Goal: Find specific page/section: Locate a particular part of the current website

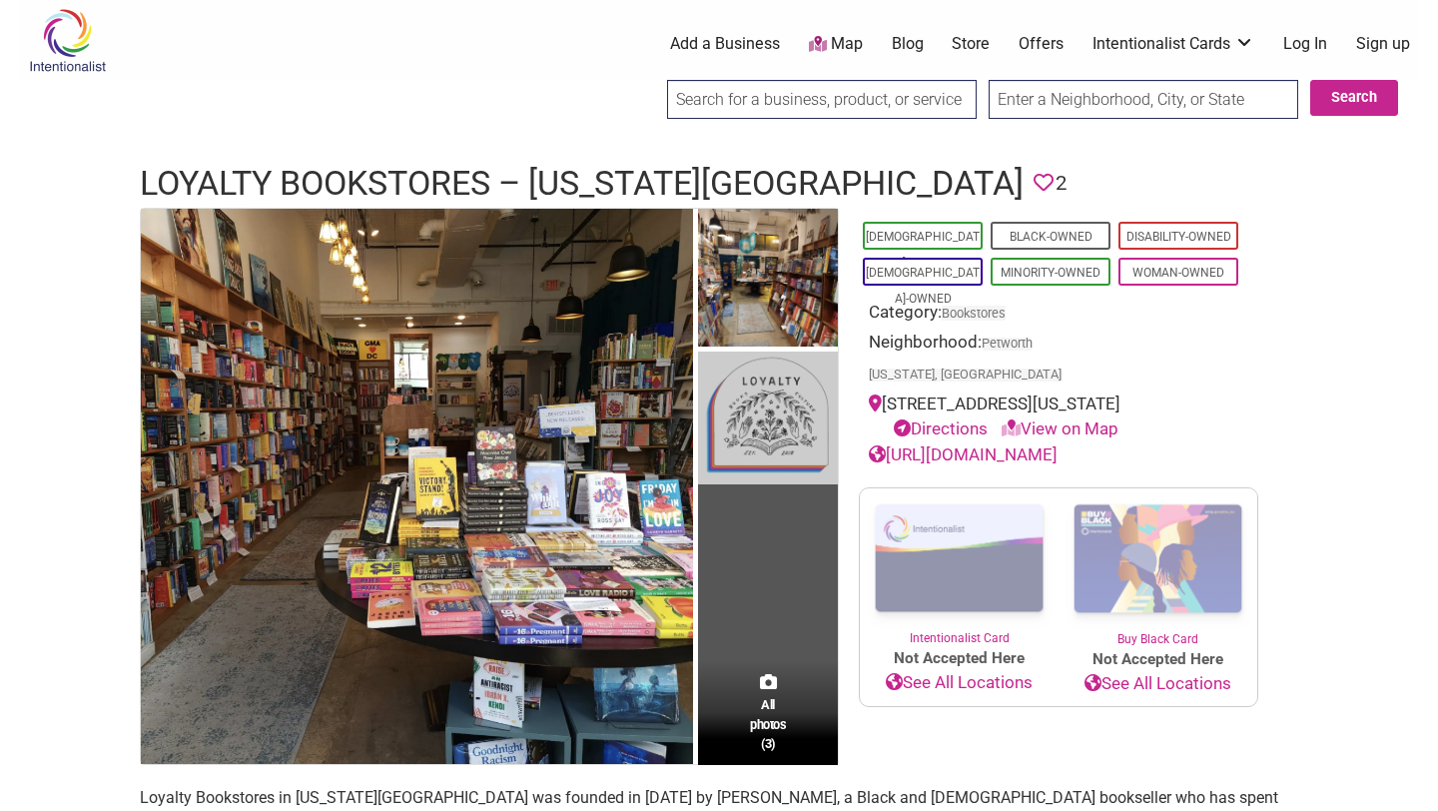
click at [778, 399] on img at bounding box center [768, 418] width 140 height 133
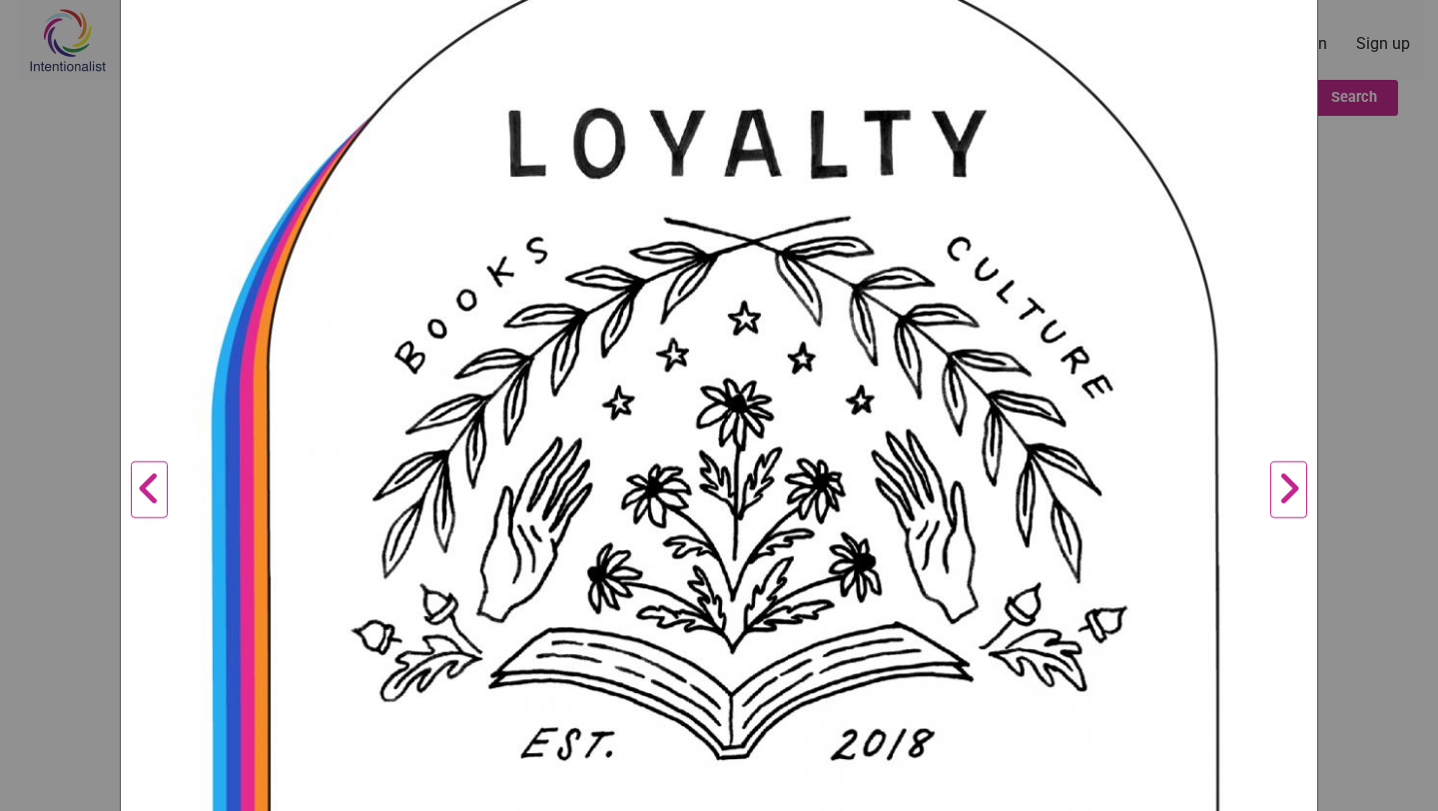
scroll to position [339, 0]
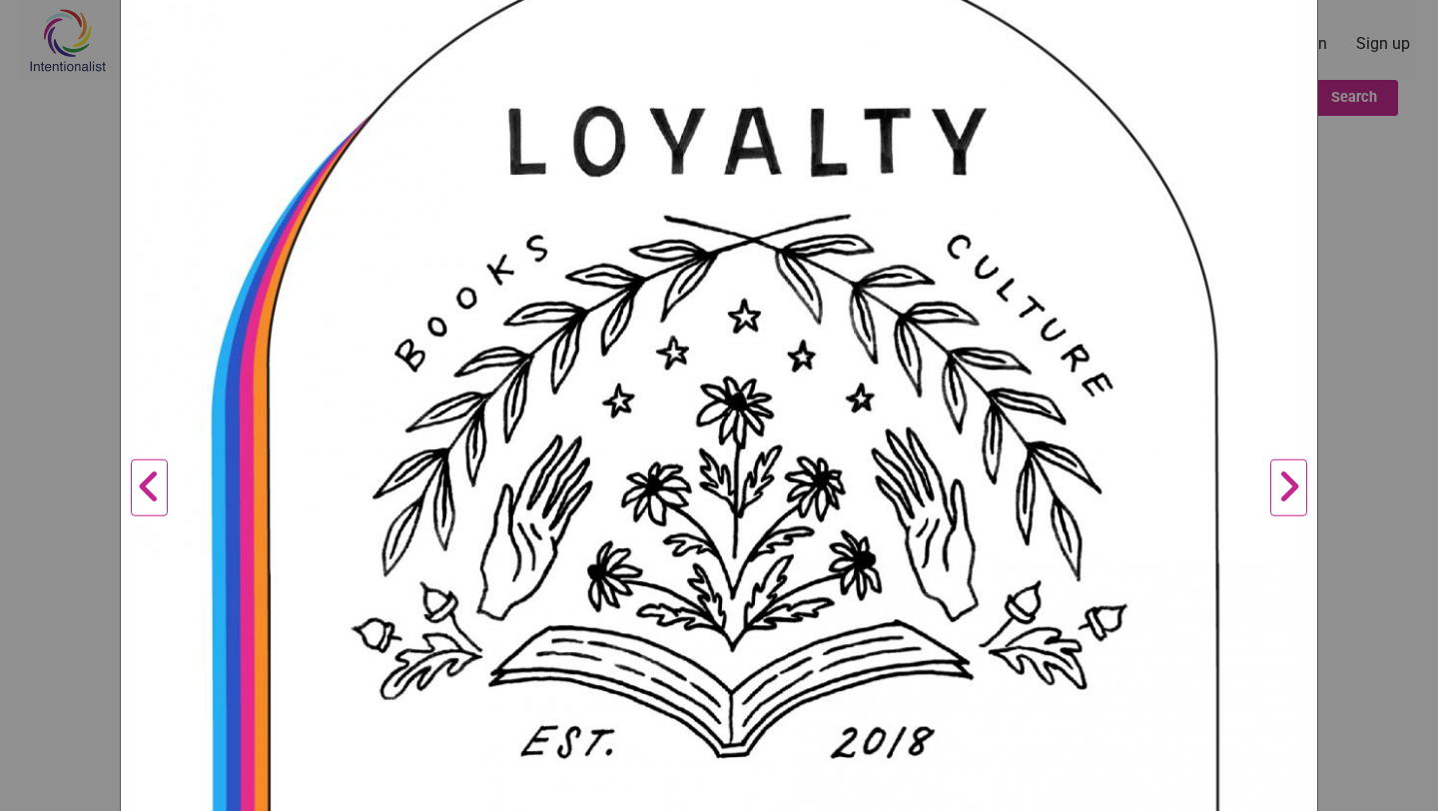
drag, startPoint x: 820, startPoint y: 405, endPoint x: 647, endPoint y: 0, distance: 440.8
click div "Loyalty Bookstores - [US_STATE][GEOGRAPHIC_DATA] Previous Next 1 2 3 ×" at bounding box center [719, 405] width 1438 height 811
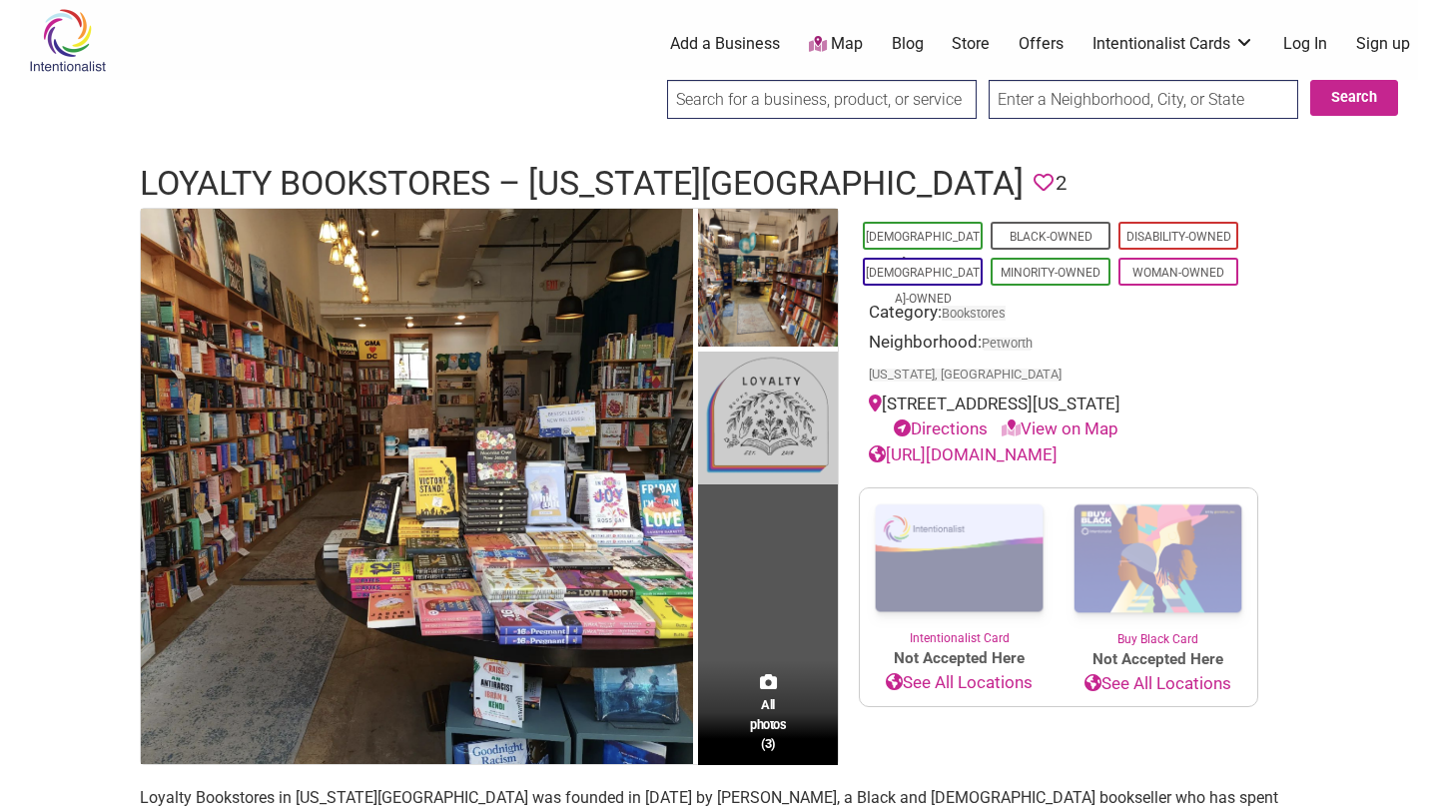
click at [762, 420] on img at bounding box center [768, 418] width 140 height 133
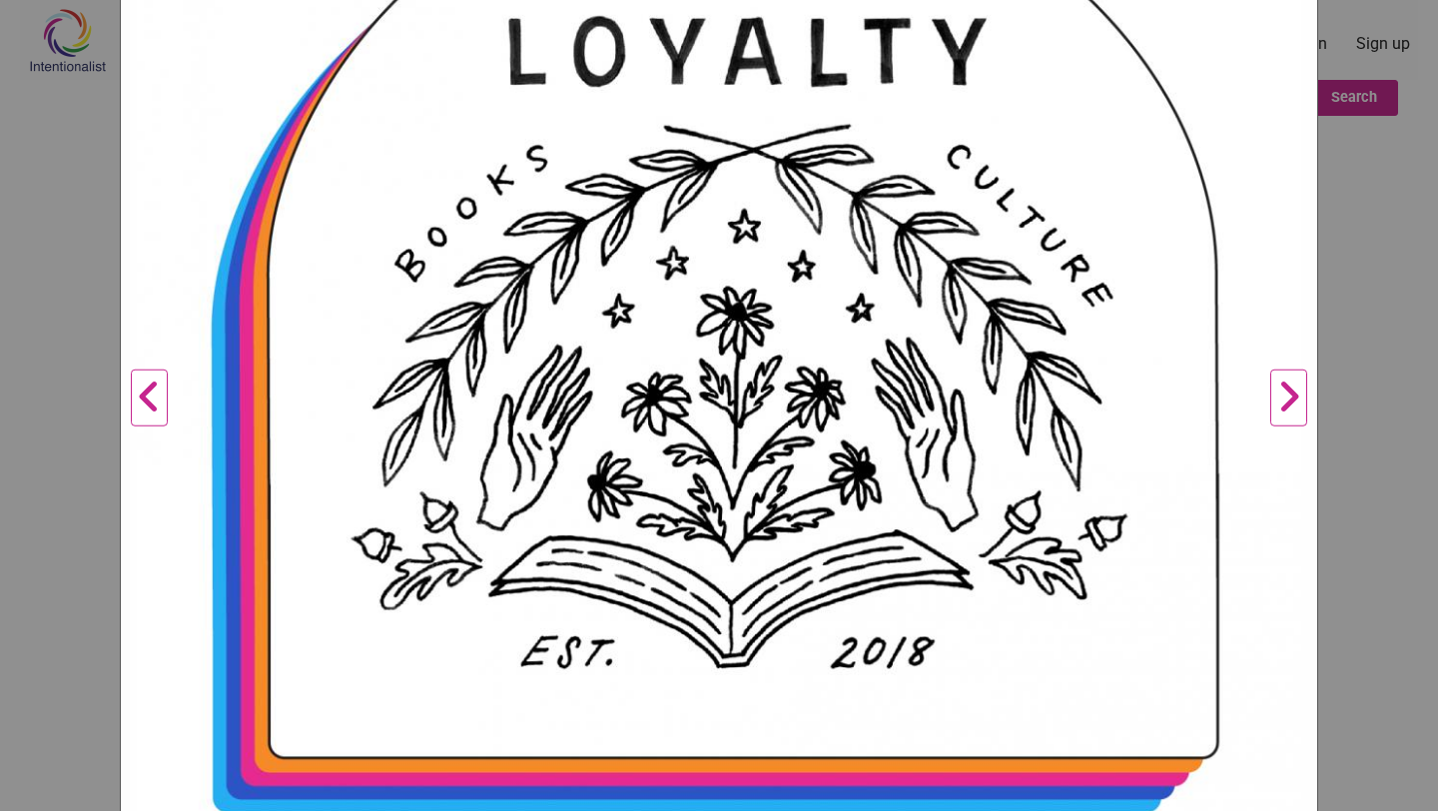
scroll to position [82, 0]
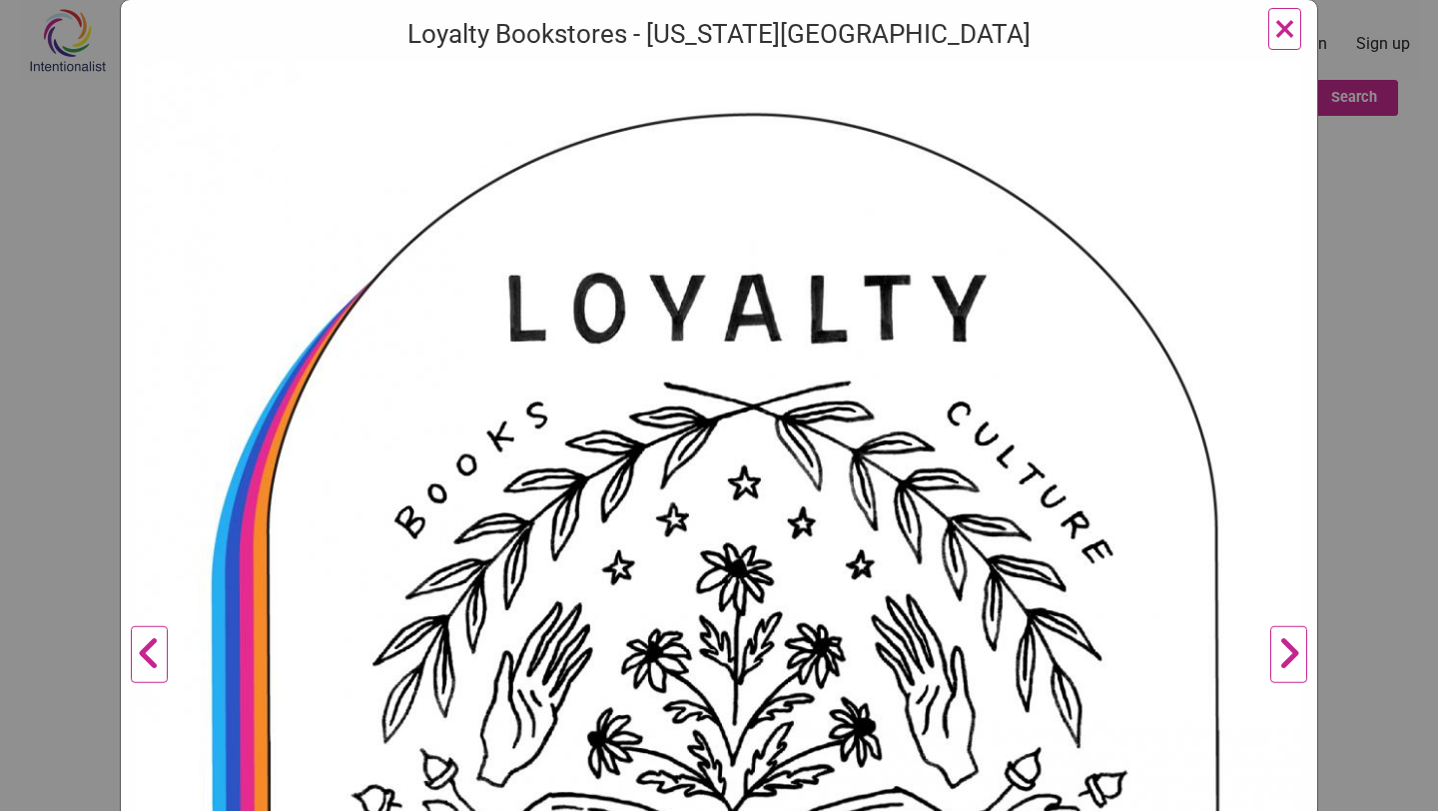
click at [1290, 650] on button "Next" at bounding box center [1288, 656] width 55 height 1188
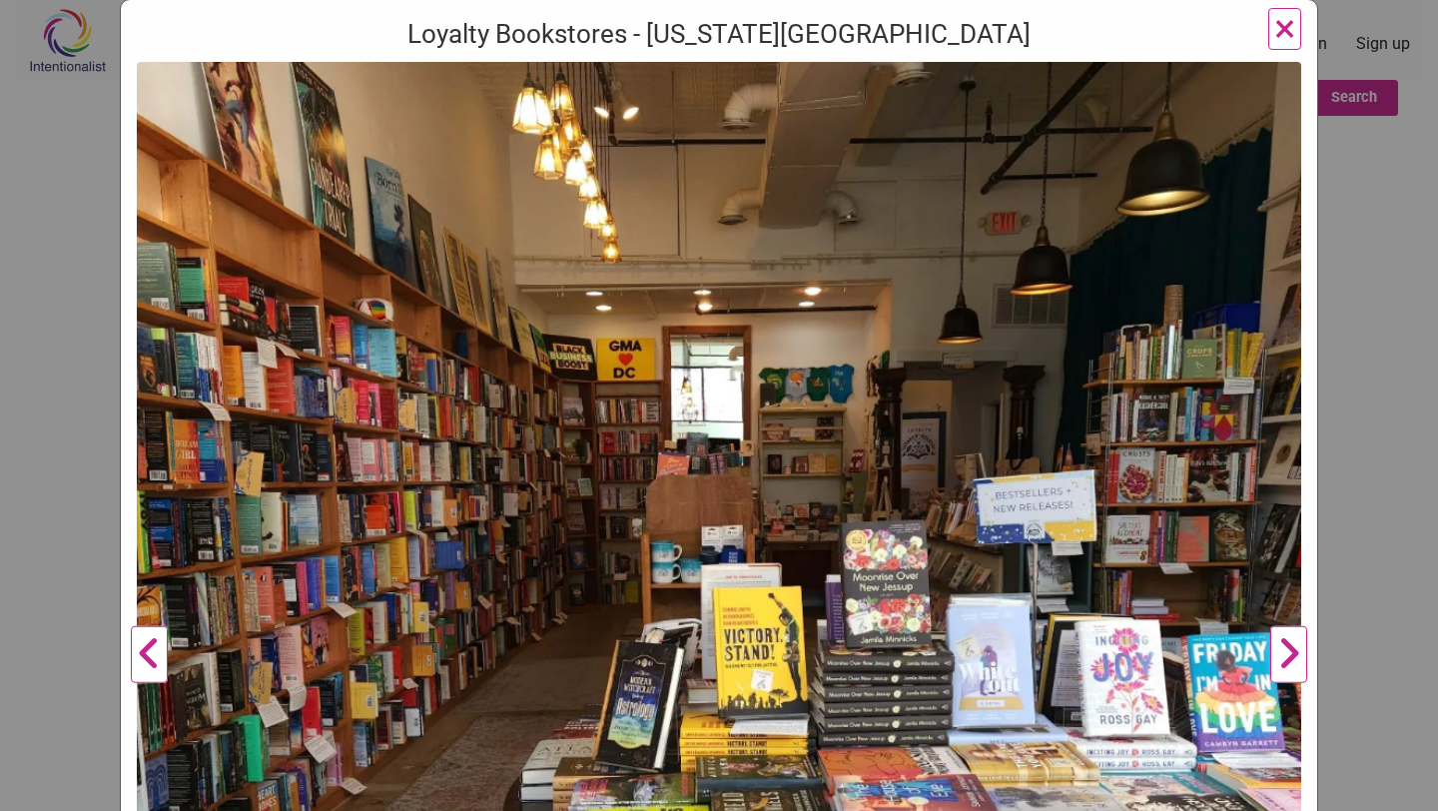
click at [1290, 650] on button "Next" at bounding box center [1288, 656] width 55 height 1188
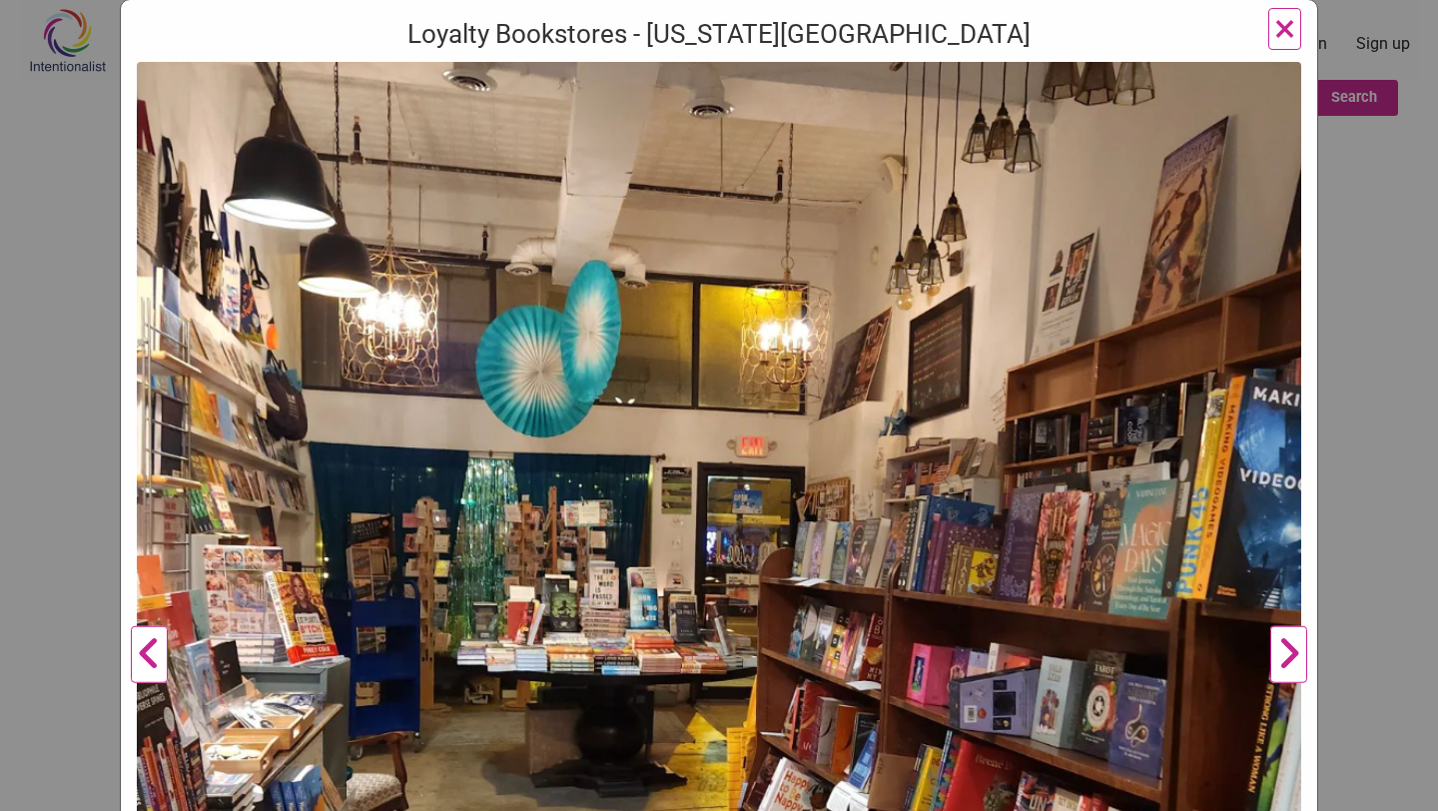
click at [1290, 650] on button "Next" at bounding box center [1288, 656] width 55 height 1188
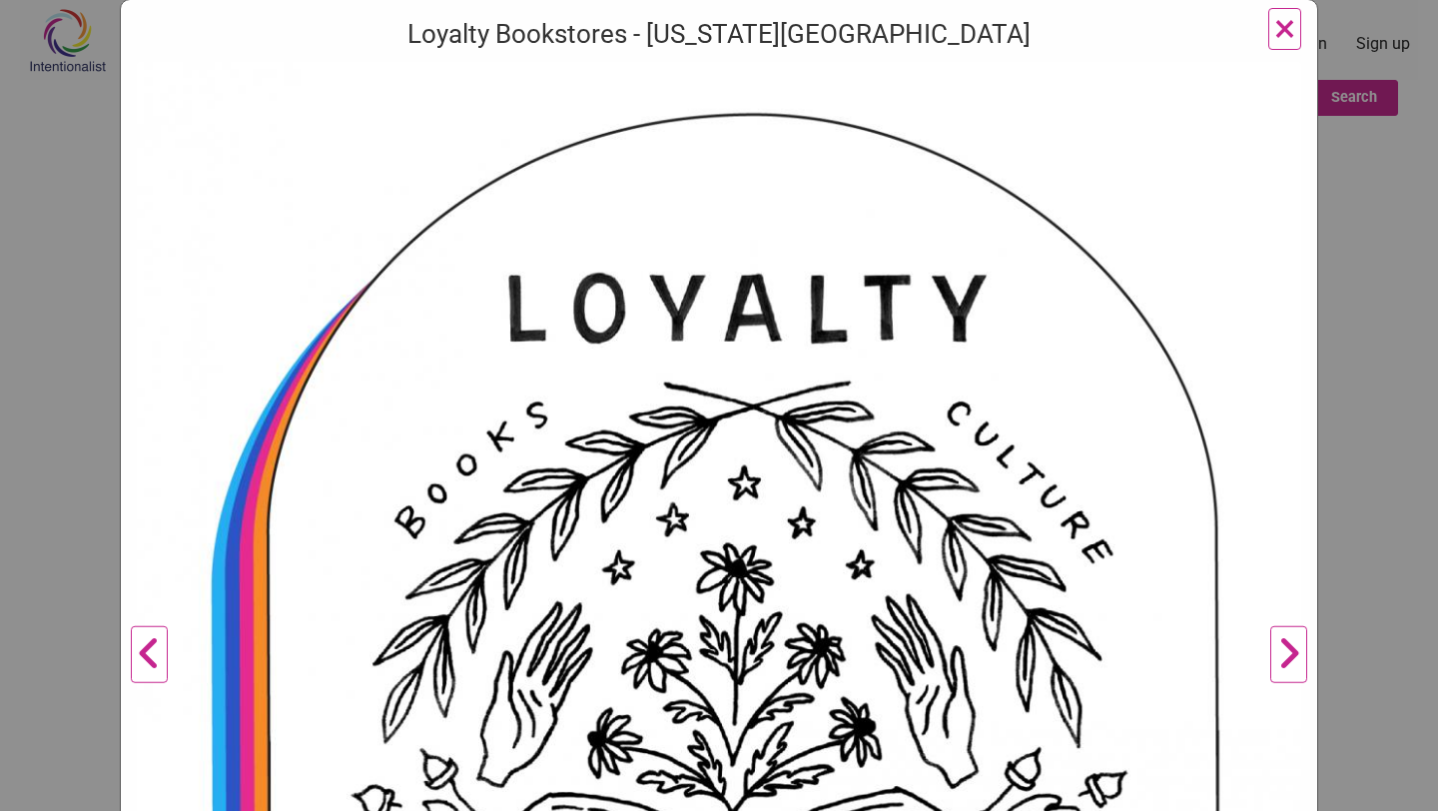
click at [1290, 650] on button "Next" at bounding box center [1288, 656] width 55 height 1188
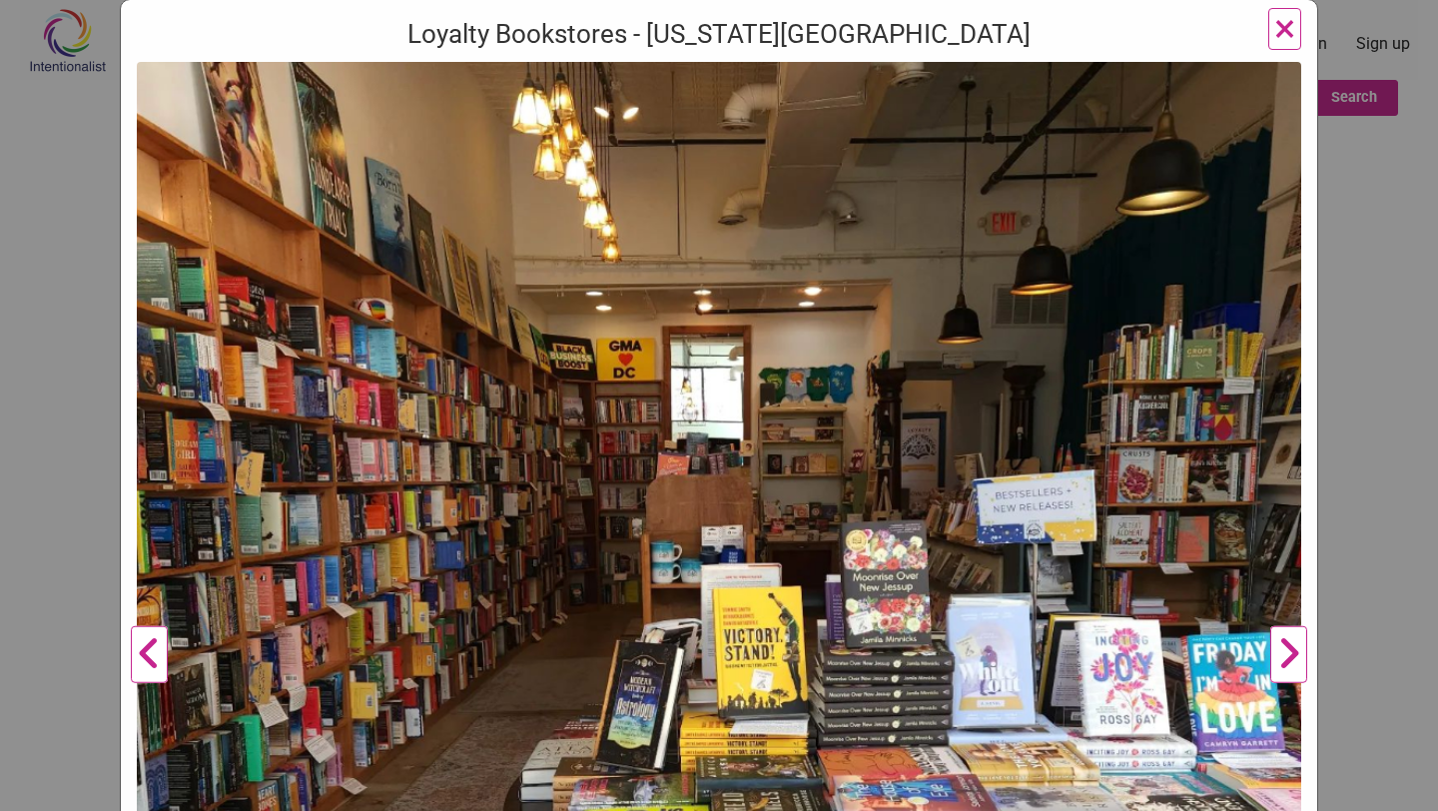
drag, startPoint x: 745, startPoint y: 460, endPoint x: 1147, endPoint y: 1, distance: 610.1
click div "Loyalty Bookstores - [US_STATE][GEOGRAPHIC_DATA] Previous Next 1 2 3 ×" at bounding box center [719, 405] width 1438 height 811
